Goal: Task Accomplishment & Management: Complete application form

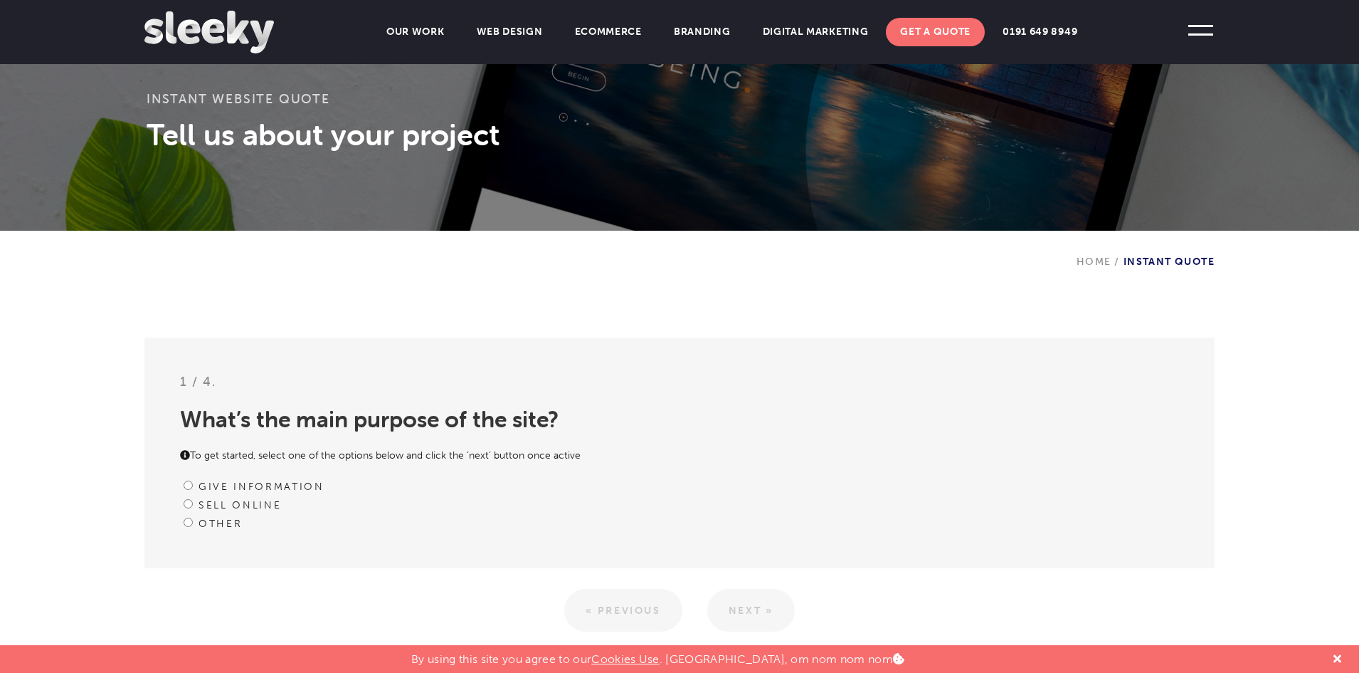
scroll to position [356, 0]
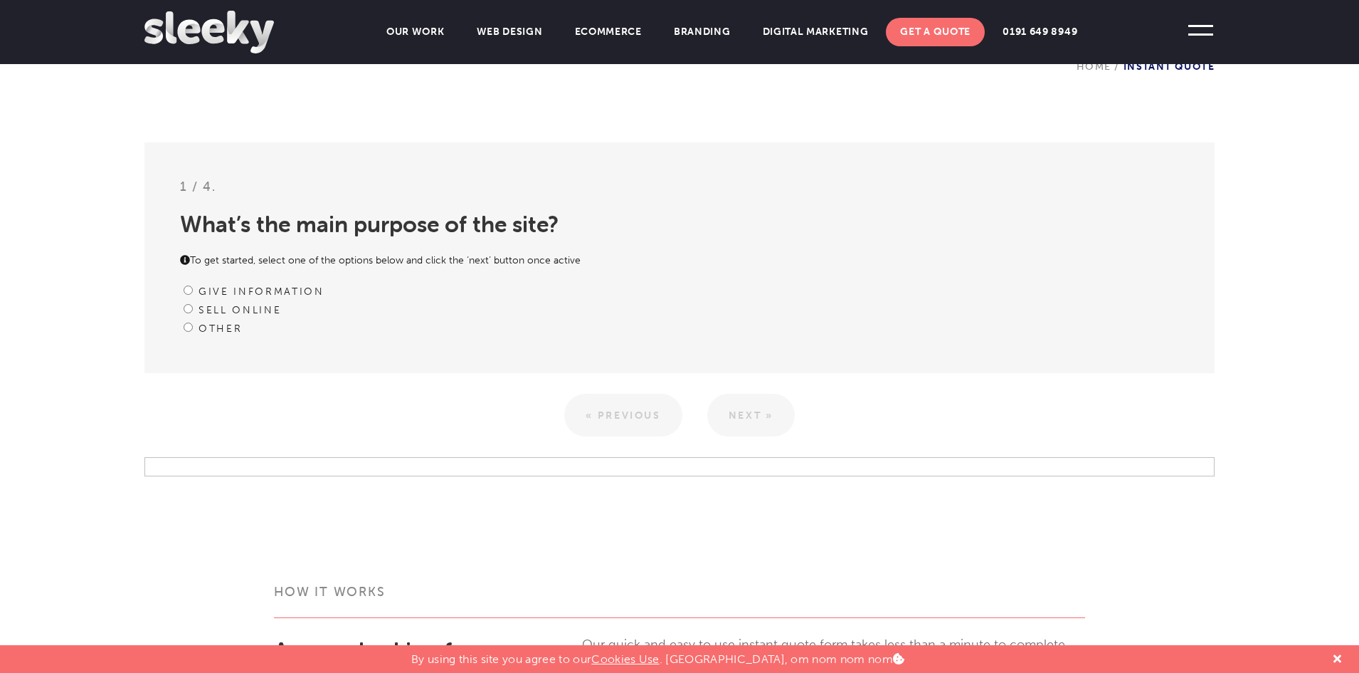
click at [231, 327] on label "Other" at bounding box center [220, 328] width 43 height 12
click at [193, 327] on input "Other" at bounding box center [188, 326] width 9 height 9
radio input "true"
click at [767, 406] on link "Next »" at bounding box center [751, 415] width 88 height 43
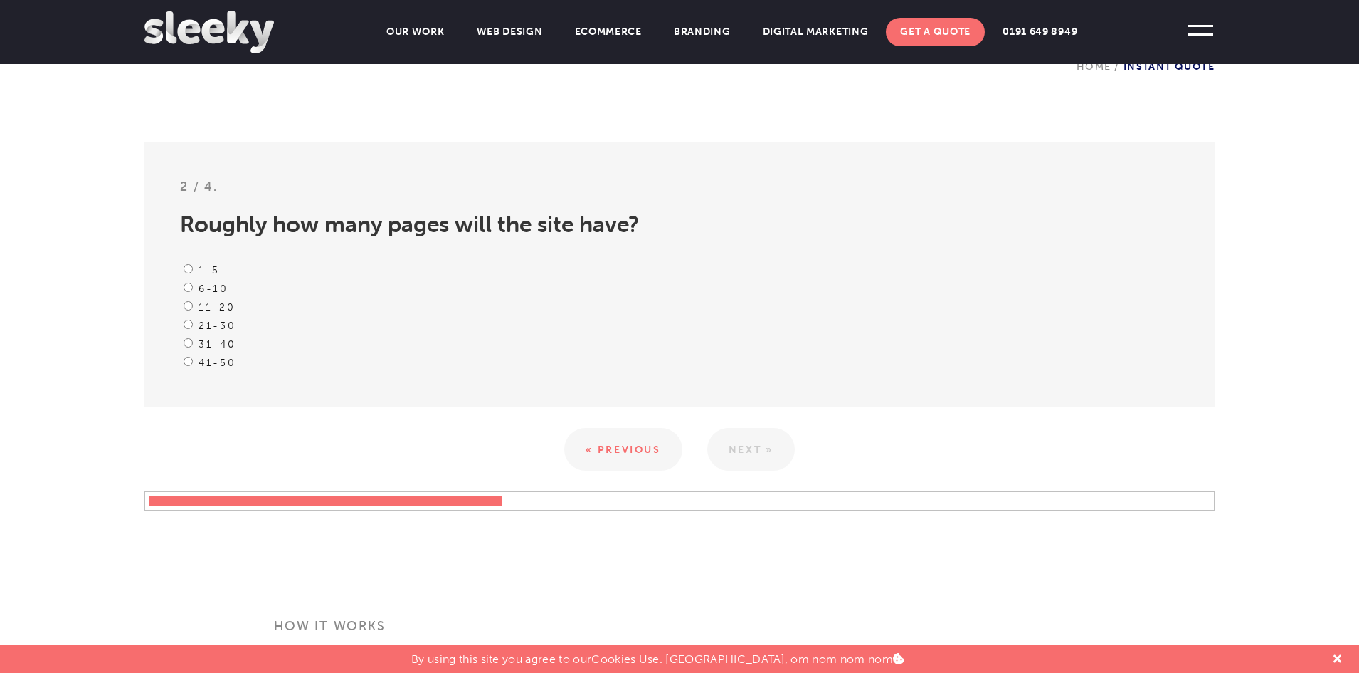
click at [198, 295] on div "6-10" at bounding box center [679, 288] width 999 height 19
click at [199, 291] on label "6-10" at bounding box center [214, 289] width 30 height 12
click at [193, 291] on input "6-10" at bounding box center [188, 287] width 9 height 9
radio input "true"
click at [764, 448] on link "Next »" at bounding box center [751, 449] width 88 height 43
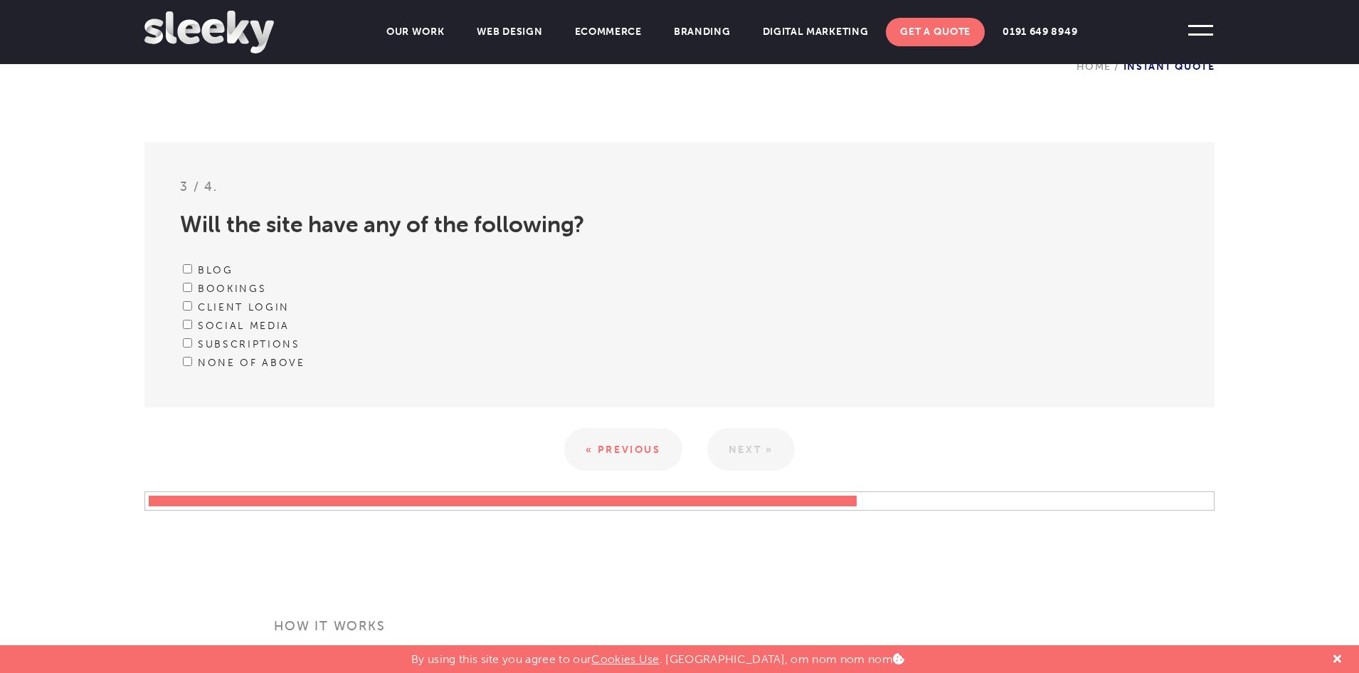
click at [252, 292] on label "Bookings" at bounding box center [232, 289] width 68 height 12
click at [192, 292] on input "Bookings" at bounding box center [187, 287] width 9 height 9
checkbox input "true"
click at [745, 448] on link "Next »" at bounding box center [751, 449] width 88 height 43
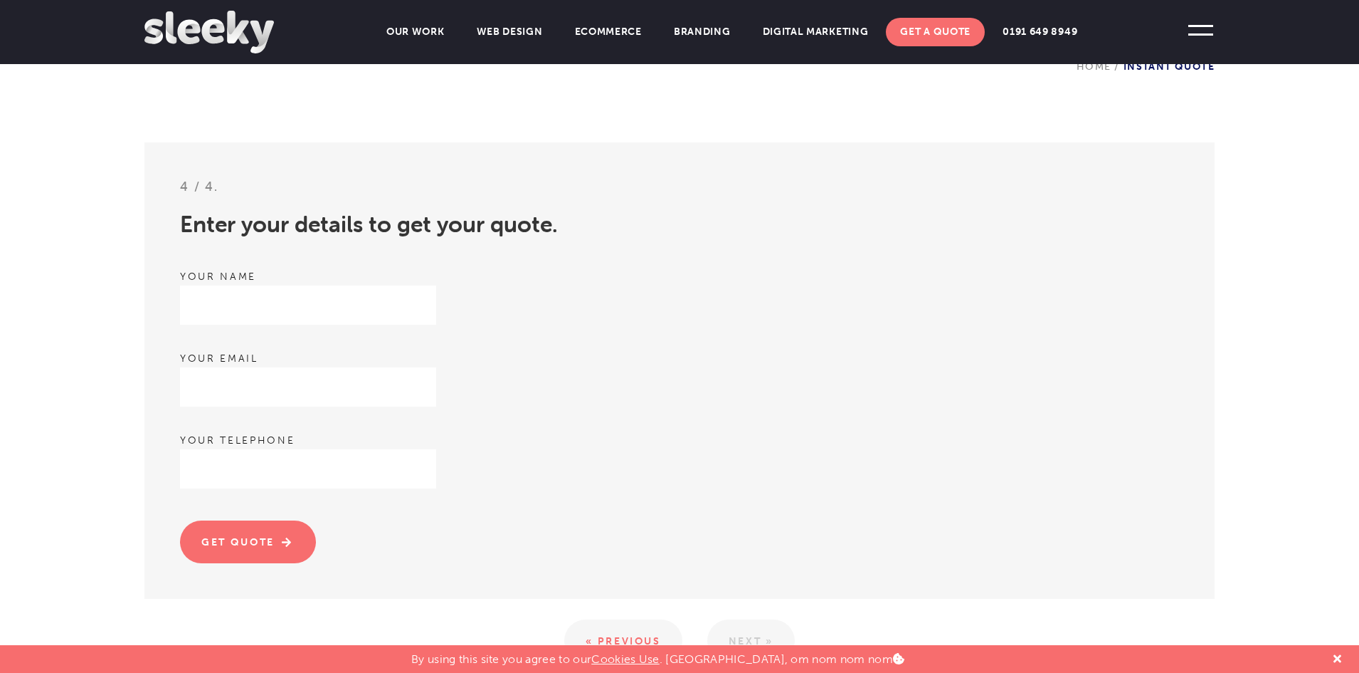
scroll to position [641, 0]
